Goal: Task Accomplishment & Management: Manage account settings

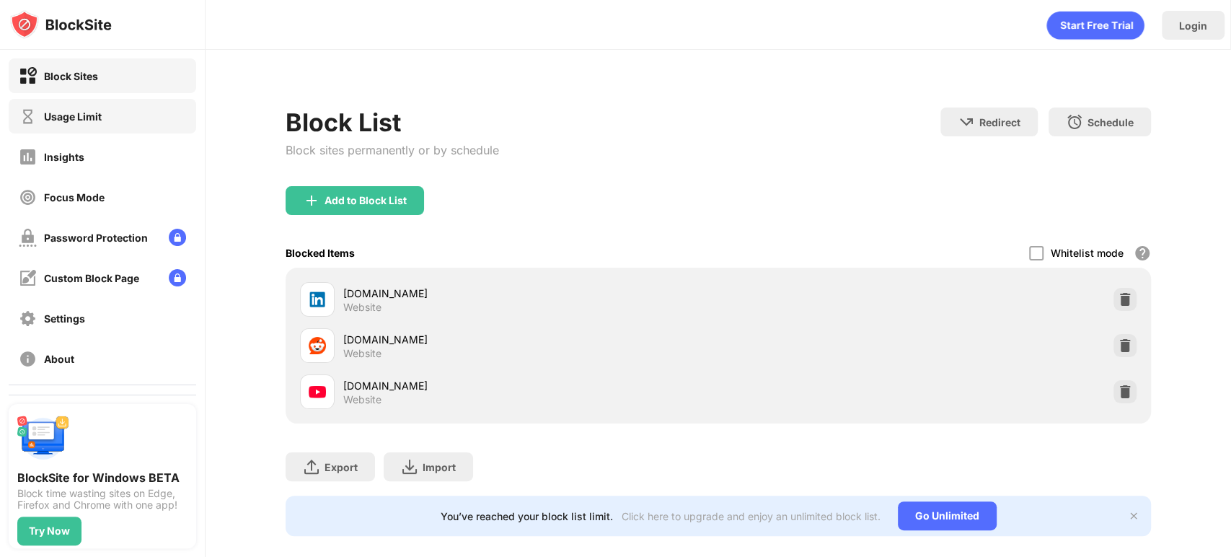
click at [93, 104] on div "Usage Limit" at bounding box center [103, 116] width 188 height 35
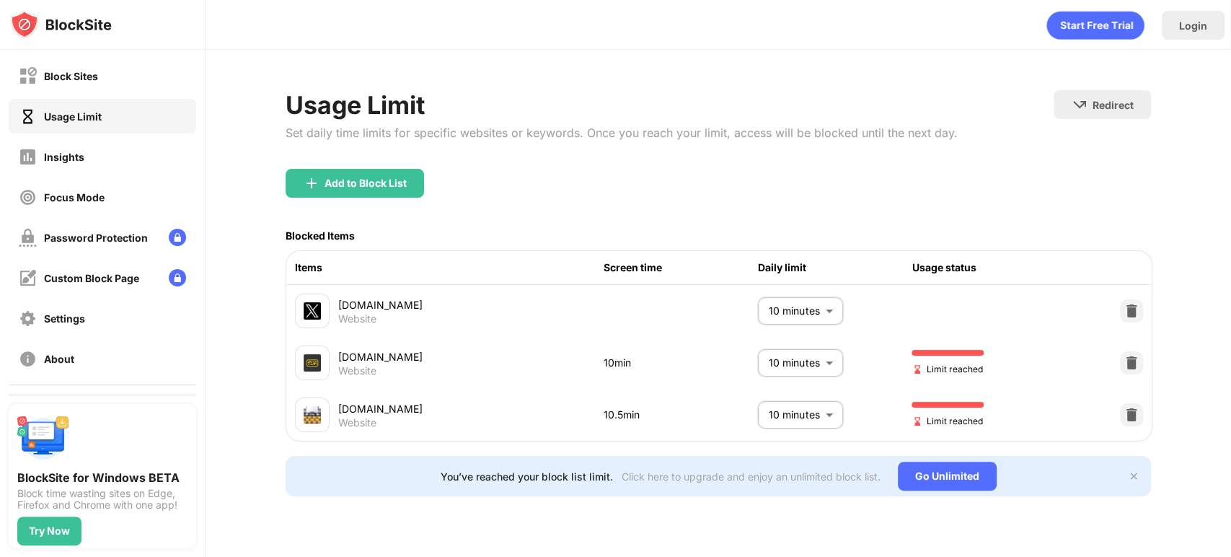
click at [829, 412] on body "Block Sites Usage Limit Insights Focus Mode Password Protection Custom Block Pa…" at bounding box center [615, 278] width 1231 height 557
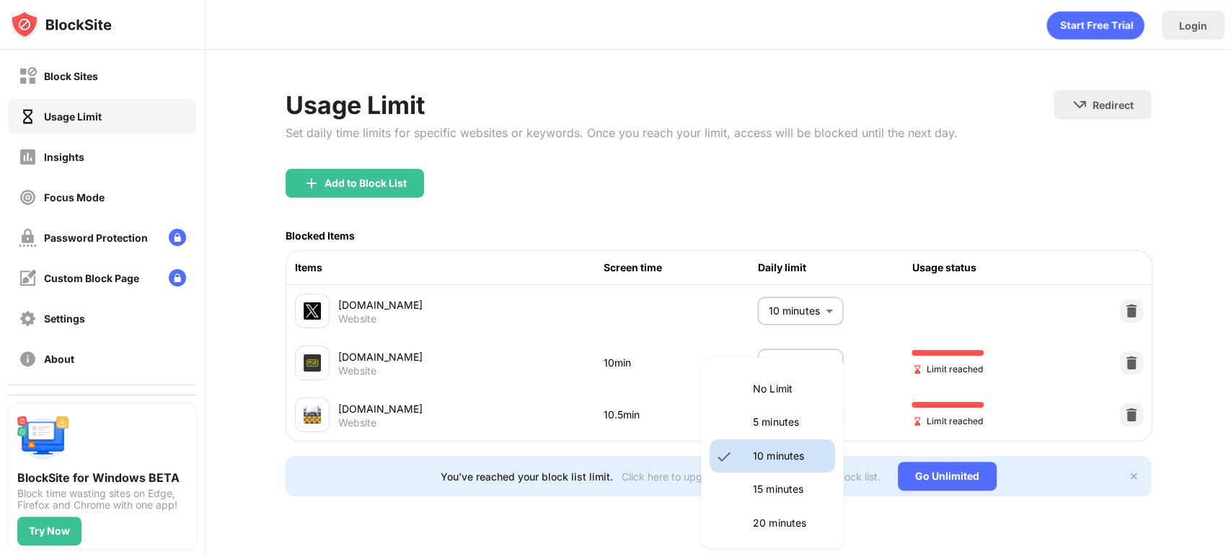
click at [795, 414] on p "5 minutes" at bounding box center [790, 422] width 74 height 16
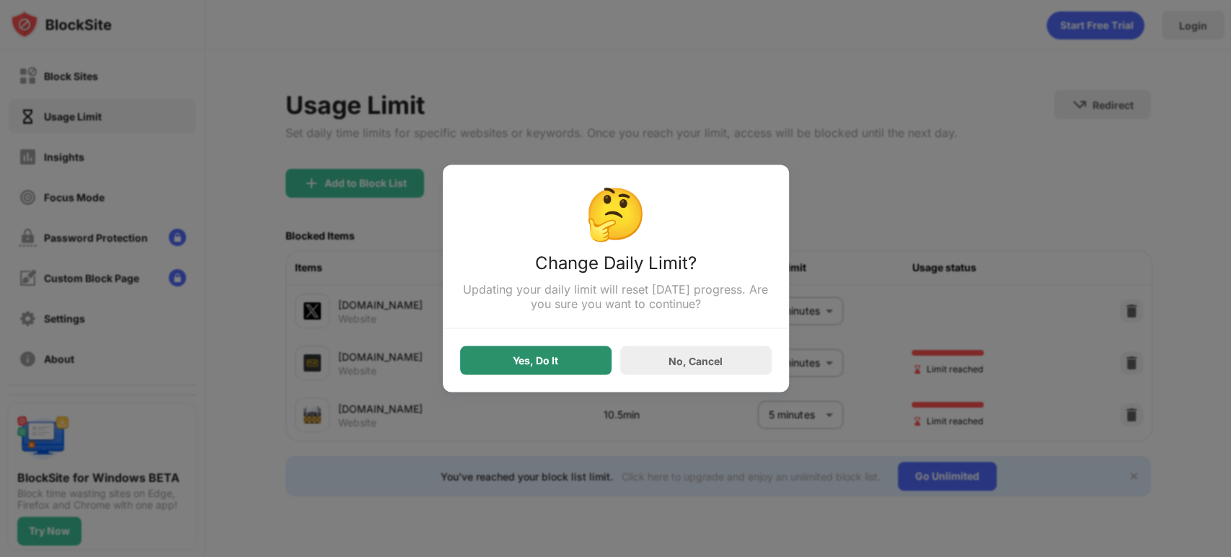
click at [550, 363] on div "Yes, Do It" at bounding box center [535, 361] width 45 height 12
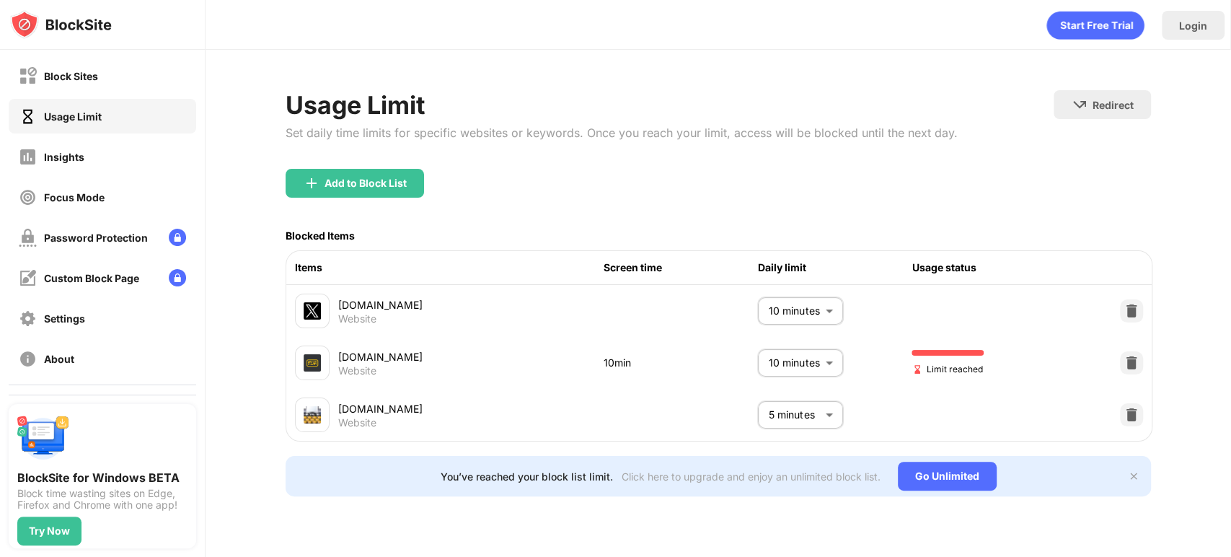
click at [832, 420] on body "Block Sites Usage Limit Insights Focus Mode Password Protection Custom Block Pa…" at bounding box center [615, 278] width 1231 height 557
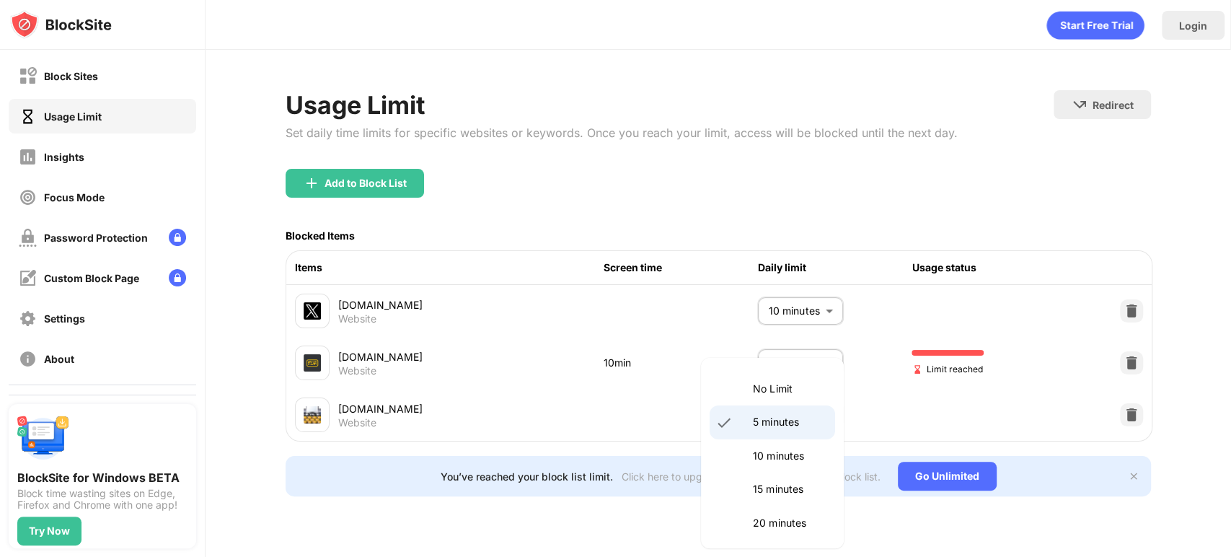
click at [804, 490] on p "15 minutes" at bounding box center [790, 489] width 74 height 16
type input "**"
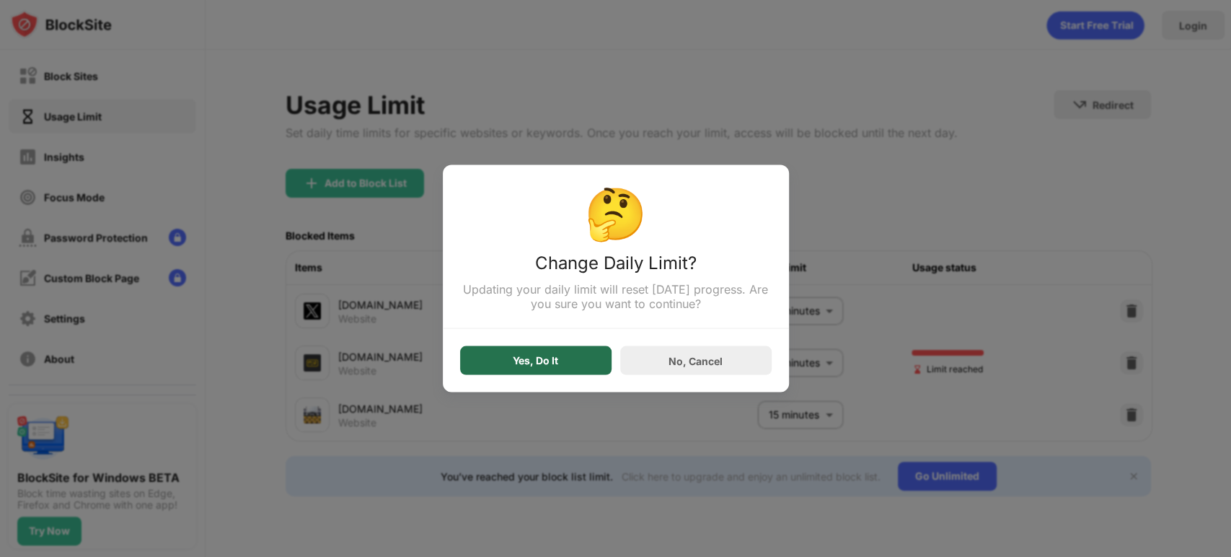
click at [524, 366] on div "Yes, Do It" at bounding box center [535, 361] width 45 height 12
